Goal: Information Seeking & Learning: Learn about a topic

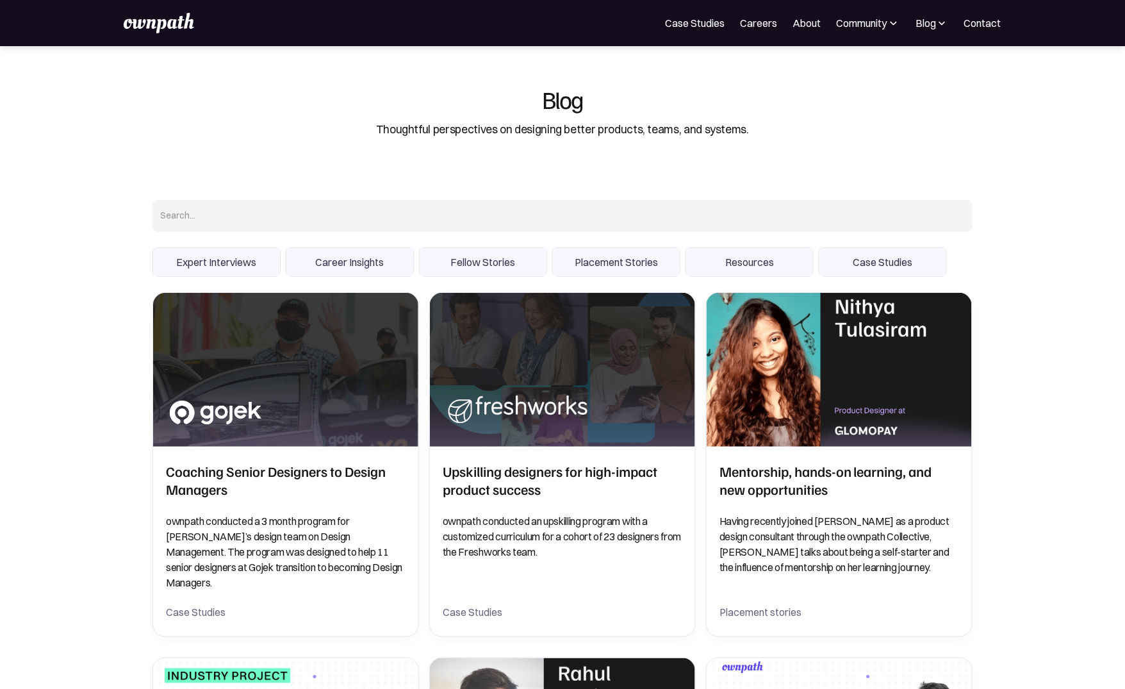
click at [981, 13] on div "For Companies Case Studies Careers About Community Events Resources Design Resi…" at bounding box center [562, 23] width 877 height 20
click at [978, 25] on link "Contact" at bounding box center [982, 22] width 37 height 15
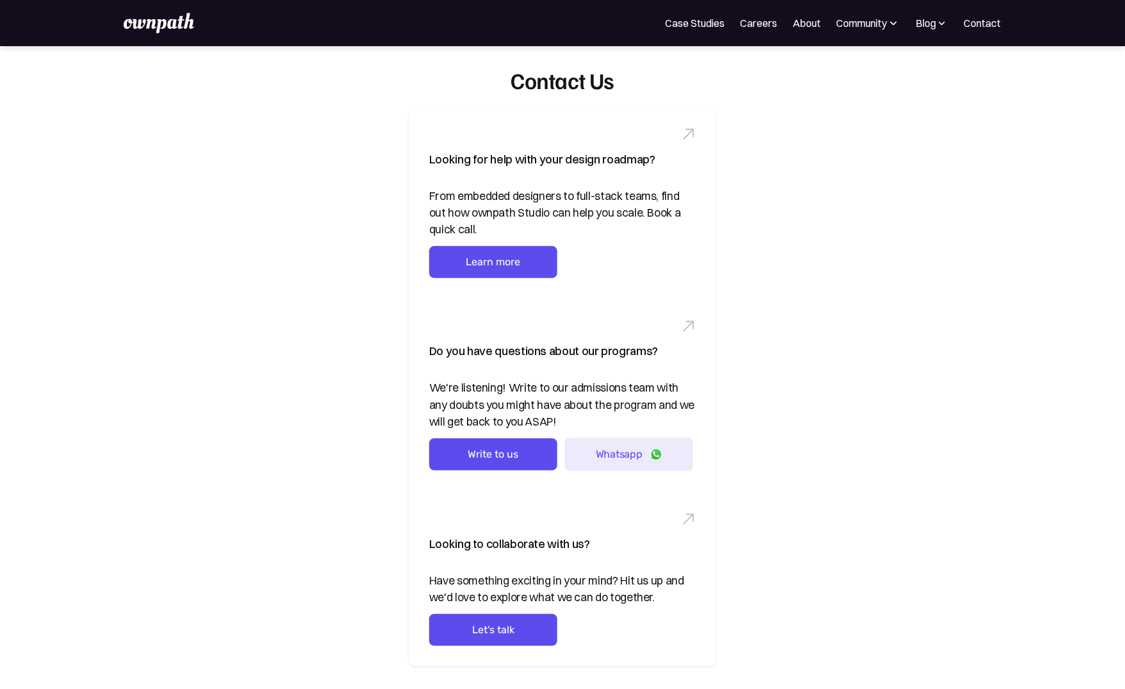
click at [922, 272] on div "Contact Us Looking for help with your design roadmap? From embedded designers t…" at bounding box center [562, 397] width 1125 height 702
click at [893, 278] on div "Contact Us Looking for help with your design roadmap? From embedded designers t…" at bounding box center [562, 397] width 1125 height 702
click at [174, 26] on img at bounding box center [159, 23] width 70 height 20
click at [789, 202] on div "Looking for help with your design roadmap? From embedded designers to full-stac…" at bounding box center [562, 386] width 615 height 560
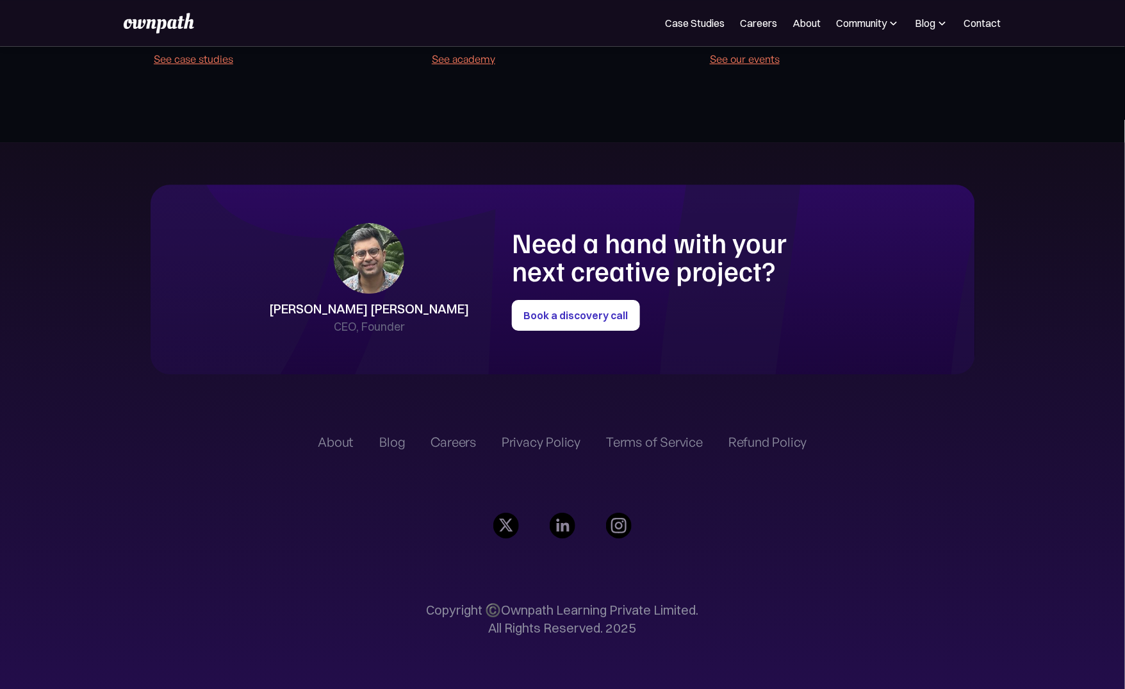
scroll to position [2985, 0]
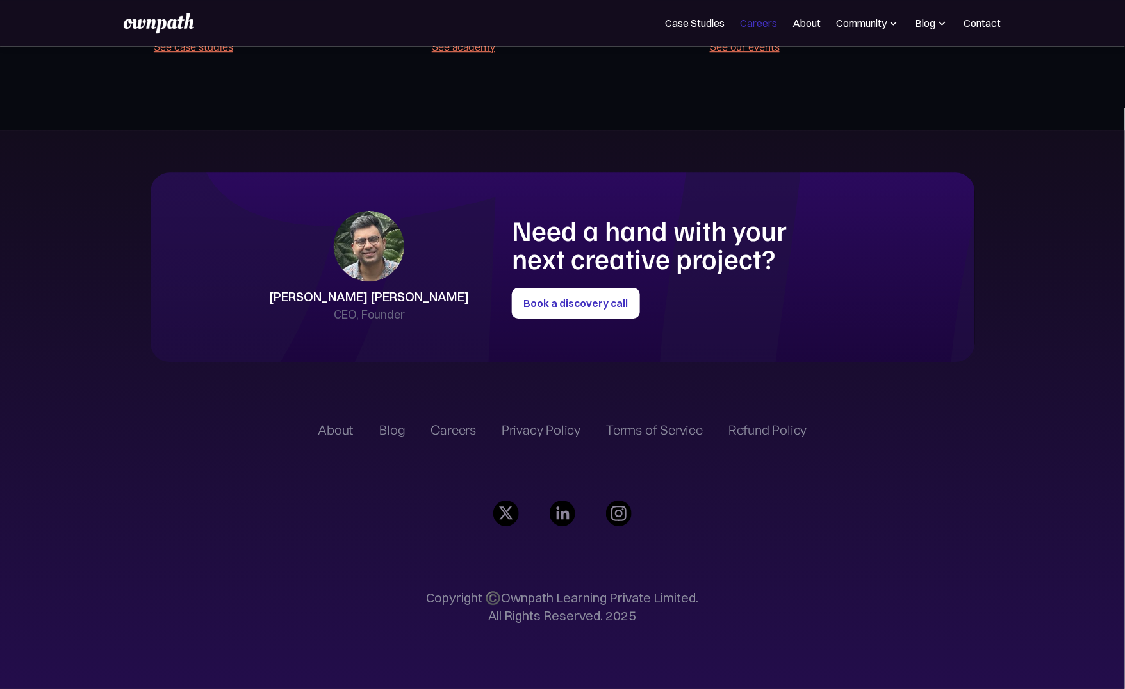
click at [745, 19] on link "Careers" at bounding box center [758, 22] width 37 height 15
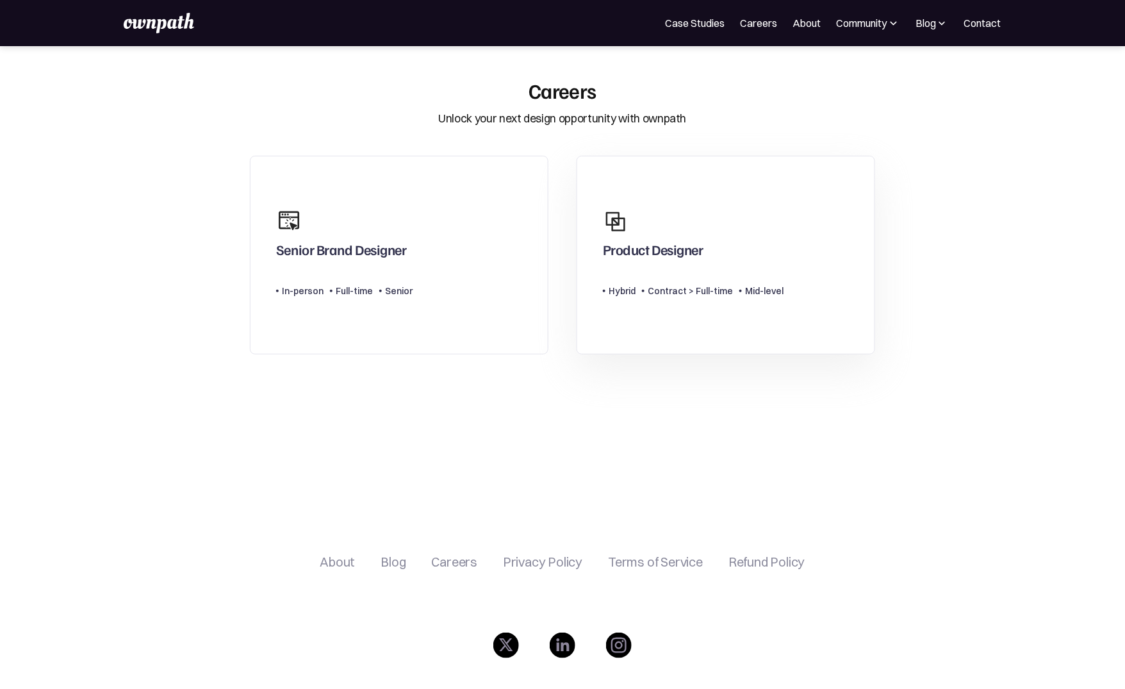
click at [737, 253] on div "Product Designer" at bounding box center [693, 232] width 181 height 61
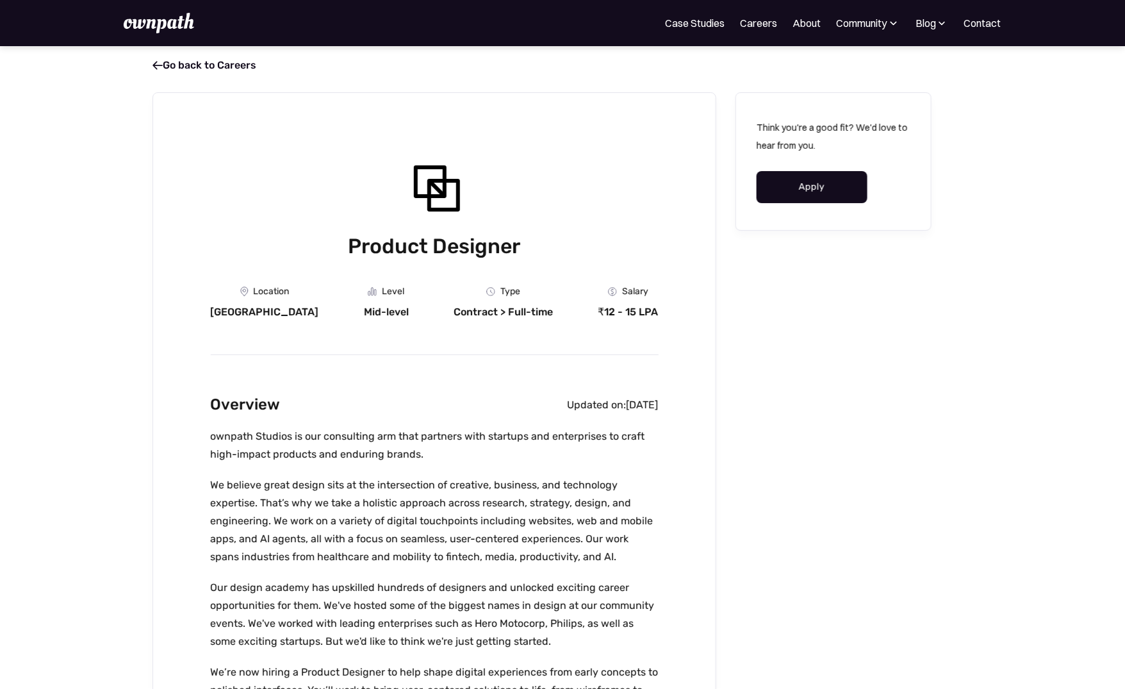
click at [165, 26] on img at bounding box center [159, 23] width 70 height 20
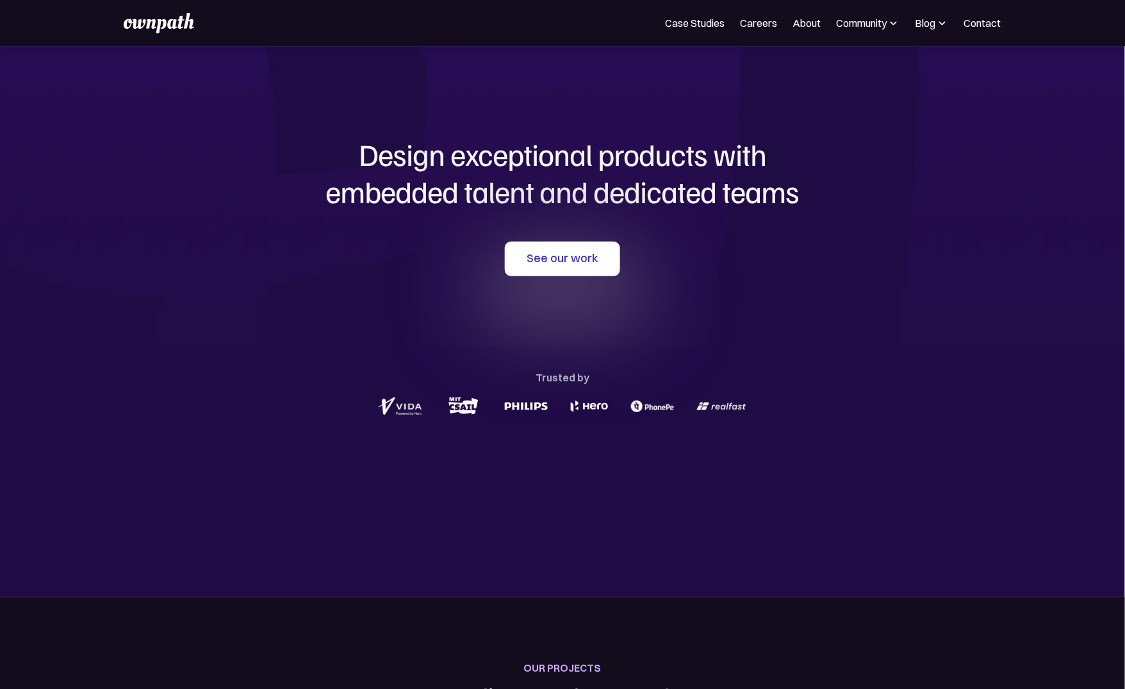
click at [665, 462] on div "Design exceptional products with embedded talent and dedicated teams with us Se…" at bounding box center [562, 277] width 615 height 462
click at [731, 76] on div "Design exceptional products with embedded talent and dedicated teams with us Se…" at bounding box center [562, 277] width 615 height 462
click at [761, 14] on div "Case Studies Careers About Community Events Resources Design Residency Work on …" at bounding box center [562, 23] width 877 height 20
click at [751, 28] on link "Careers" at bounding box center [758, 22] width 37 height 15
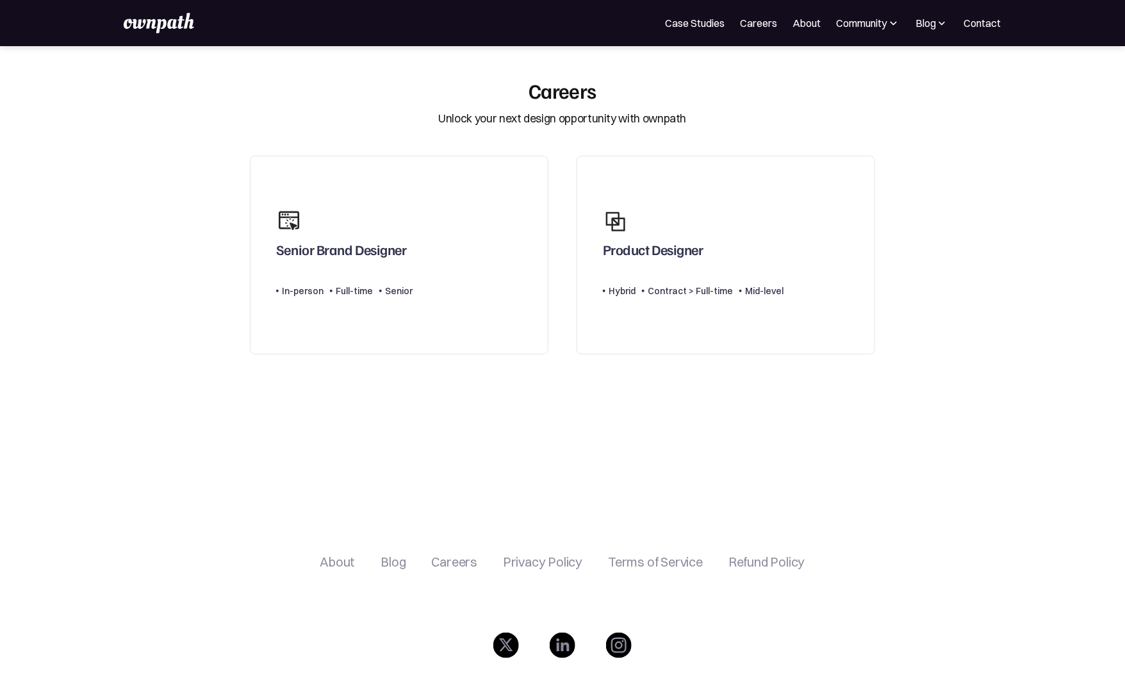
click at [475, 441] on section at bounding box center [562, 439] width 640 height 154
